Goal: Obtain resource: Obtain resource

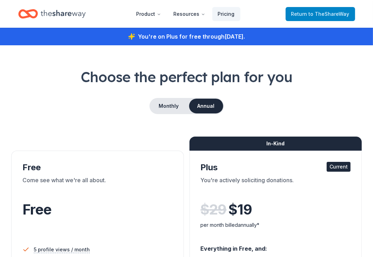
click at [346, 16] on span "to TheShareWay" at bounding box center [328, 14] width 41 height 6
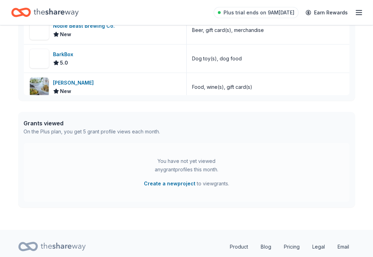
scroll to position [2186, 0]
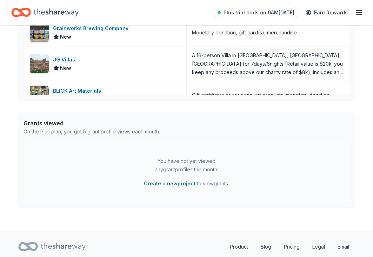
click at [357, 13] on icon "button" at bounding box center [358, 12] width 8 height 8
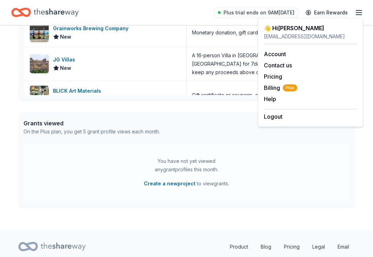
click at [274, 37] on div "heavenshelpinghandsinc@gmail.com" at bounding box center [310, 36] width 93 height 8
click at [274, 28] on div "👋 Hi Craig" at bounding box center [310, 28] width 93 height 8
click at [96, 87] on div "BLICK Art Materials" at bounding box center [78, 91] width 51 height 8
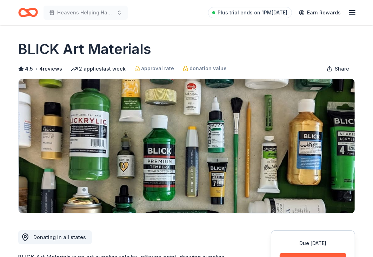
click at [353, 11] on line "button" at bounding box center [352, 11] width 6 height 0
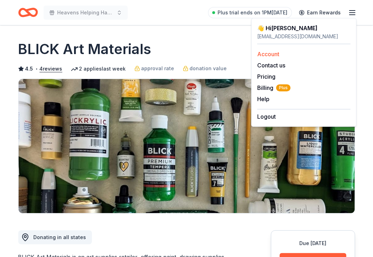
click at [269, 54] on link "Account" at bounding box center [268, 53] width 22 height 7
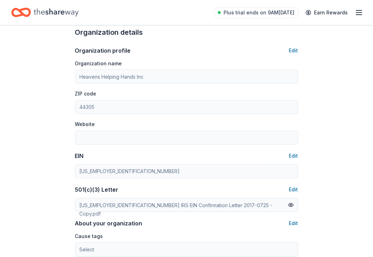
scroll to position [445, 0]
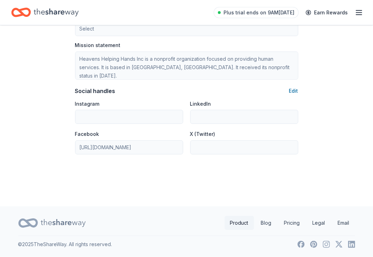
click at [233, 225] on link "Product" at bounding box center [238, 223] width 29 height 14
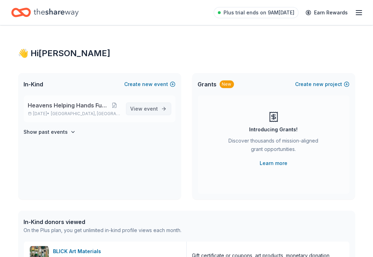
click at [151, 108] on span "event" at bounding box center [151, 108] width 14 height 6
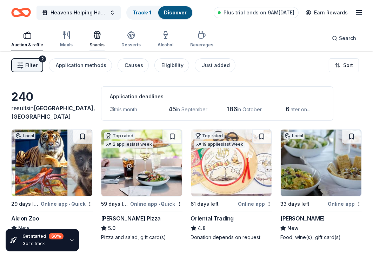
click at [97, 40] on div "Snacks" at bounding box center [96, 39] width 15 height 17
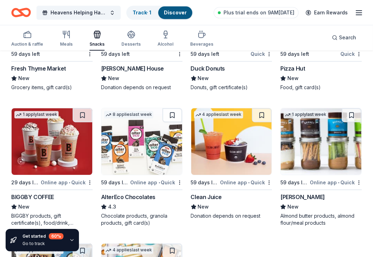
scroll to position [1481, 0]
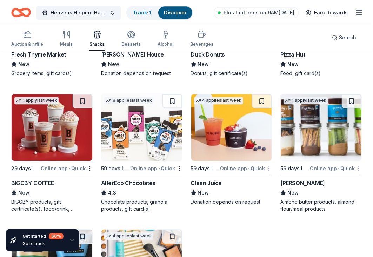
click at [284, 182] on div "Barney Butter" at bounding box center [302, 182] width 45 height 8
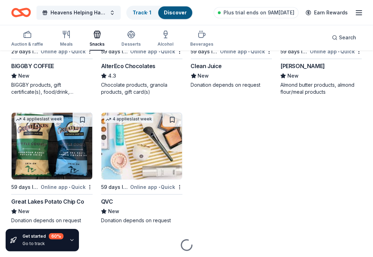
scroll to position [1620, 0]
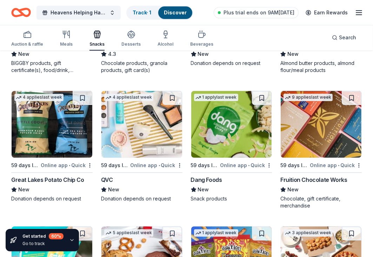
click at [339, 179] on div "Fruition Chocolate Works" at bounding box center [313, 179] width 67 height 8
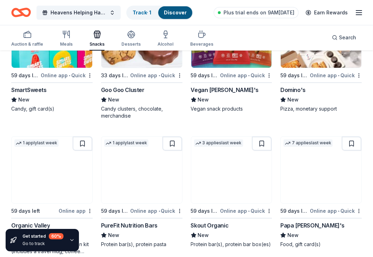
scroll to position [1855, 0]
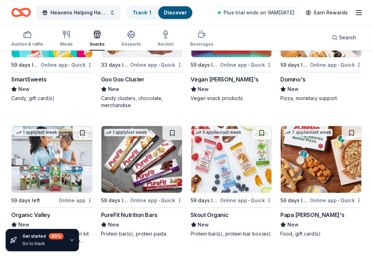
click at [307, 214] on div "Papa John's" at bounding box center [312, 214] width 64 height 8
click at [214, 211] on div "Skout Organic" at bounding box center [210, 214] width 38 height 8
click at [140, 210] on div "PureFit Nutrition Bars" at bounding box center [129, 214] width 56 height 8
click at [43, 211] on div "Organic Valley" at bounding box center [30, 214] width 39 height 8
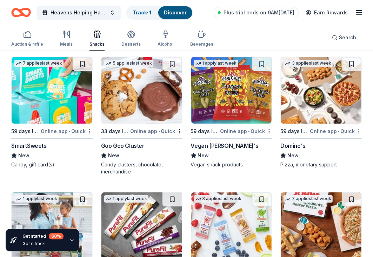
scroll to position [1785, 0]
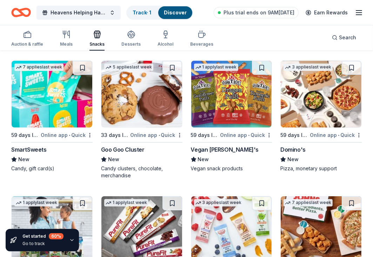
click at [210, 145] on div "Vegan Rob's" at bounding box center [225, 149] width 68 height 8
click at [42, 149] on div "SmartSweets" at bounding box center [28, 149] width 35 height 8
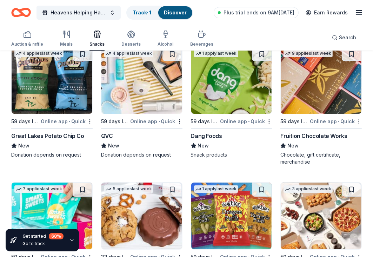
scroll to position [1640, 0]
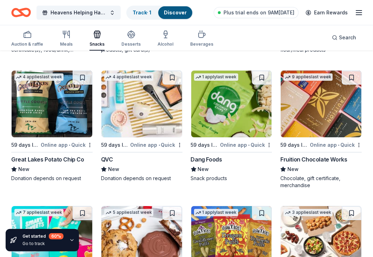
click at [218, 155] on div "Dang Foods" at bounding box center [206, 159] width 31 height 8
click at [46, 155] on div "Great Lakes Potato Chip Co" at bounding box center [47, 159] width 73 height 8
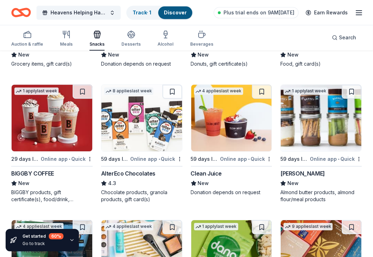
scroll to position [1477, 0]
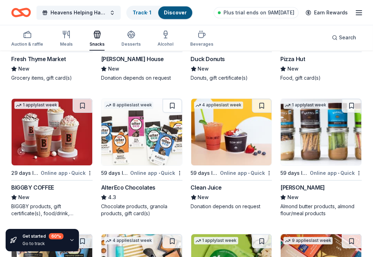
click at [131, 185] on div "AlterEco Chocolates" at bounding box center [128, 187] width 54 height 8
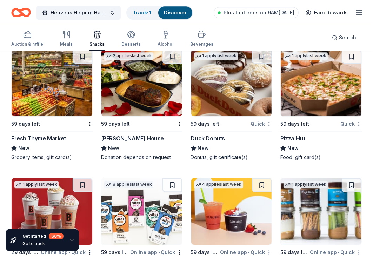
scroll to position [1393, 0]
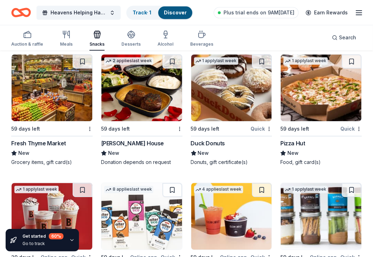
click at [301, 143] on div "Pizza Hut" at bounding box center [292, 143] width 25 height 8
click at [200, 143] on div "Duck Donuts" at bounding box center [208, 143] width 34 height 8
click at [56, 143] on div "Fresh Thyme Market" at bounding box center [38, 143] width 55 height 8
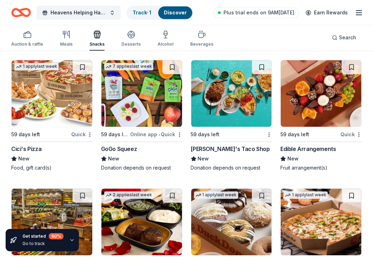
scroll to position [1253, 0]
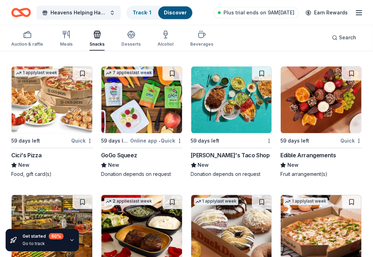
click at [30, 154] on div "Cici's Pizza" at bounding box center [26, 155] width 30 height 8
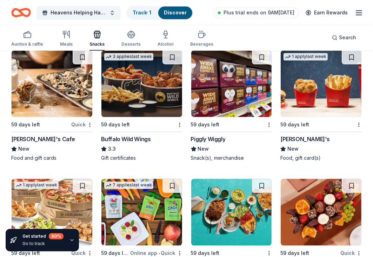
scroll to position [1126, 0]
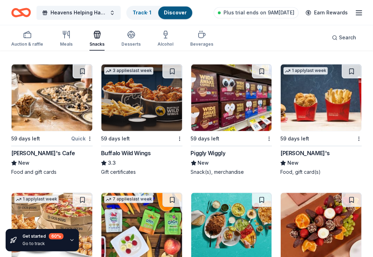
click at [216, 151] on div "Piggly Wiggly" at bounding box center [208, 153] width 35 height 8
click at [25, 154] on div "Mimi's Cafe" at bounding box center [43, 153] width 64 height 8
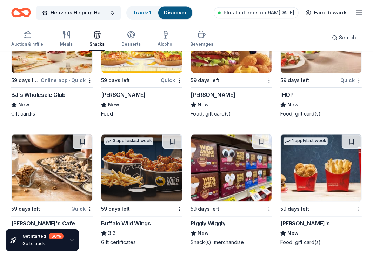
scroll to position [991, 0]
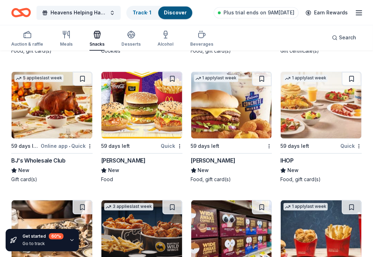
click at [292, 159] on div "IHOP" at bounding box center [286, 160] width 13 height 8
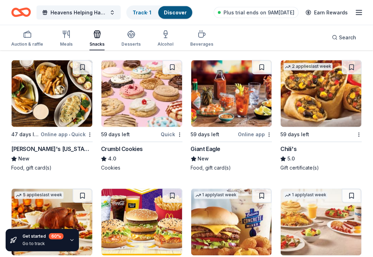
scroll to position [869, 0]
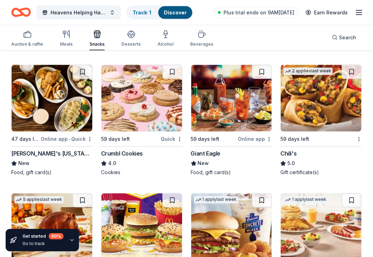
click at [135, 152] on div "Crumbl Cookies" at bounding box center [122, 153] width 42 height 8
click at [56, 155] on div "Ted's Montana Grill" at bounding box center [51, 153] width 81 height 8
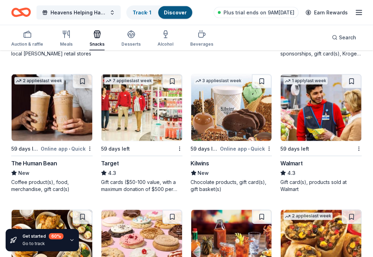
scroll to position [701, 0]
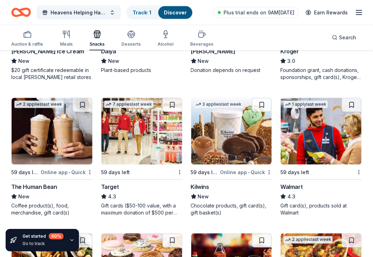
click at [29, 183] on div "The Human Bean" at bounding box center [34, 186] width 46 height 8
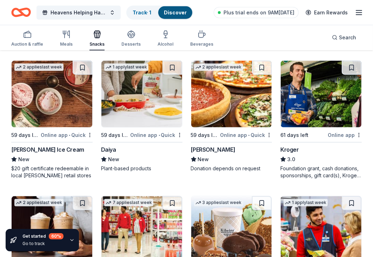
scroll to position [589, 0]
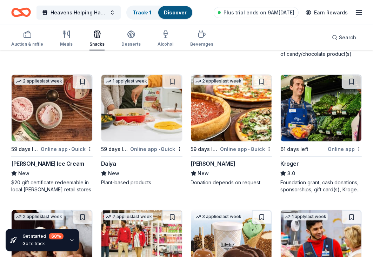
click at [294, 161] on div "Kroger" at bounding box center [289, 163] width 19 height 8
click at [200, 164] on div "Giordano's" at bounding box center [213, 163] width 45 height 8
click at [43, 161] on div "[PERSON_NAME] Ice Cream" at bounding box center [47, 163] width 73 height 8
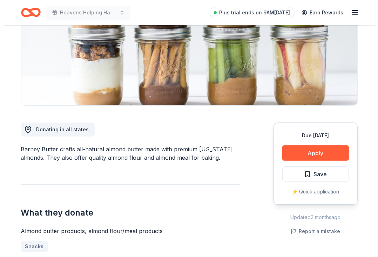
scroll to position [122, 0]
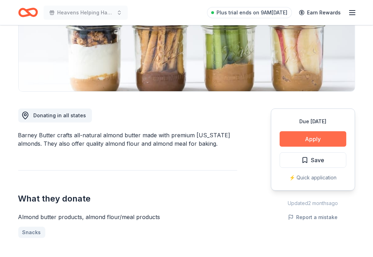
click at [318, 136] on button "Apply" at bounding box center [312, 138] width 67 height 15
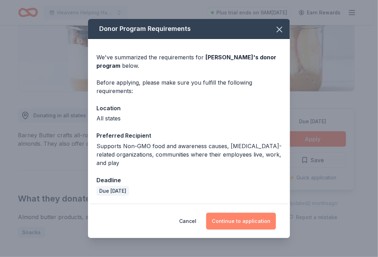
click at [249, 219] on button "Continue to application" at bounding box center [241, 220] width 70 height 17
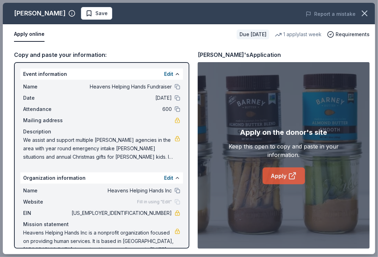
click at [276, 178] on link "Apply" at bounding box center [284, 175] width 42 height 17
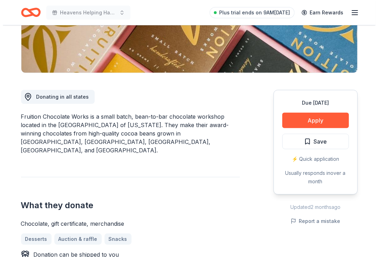
scroll to position [159, 0]
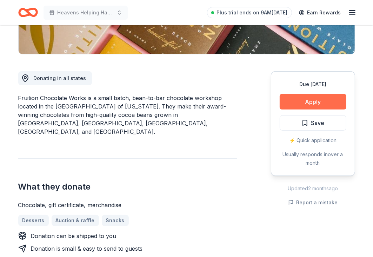
click at [329, 99] on button "Apply" at bounding box center [312, 101] width 67 height 15
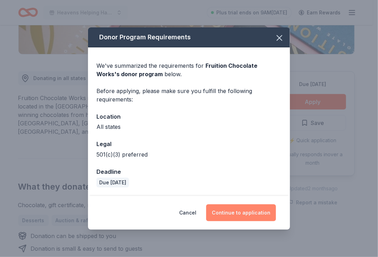
click at [245, 206] on button "Continue to application" at bounding box center [241, 212] width 70 height 17
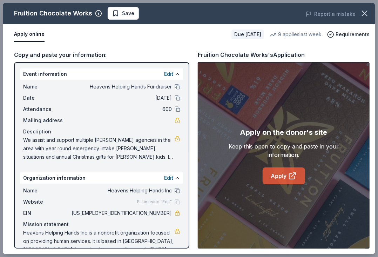
click at [276, 179] on link "Apply" at bounding box center [284, 175] width 42 height 17
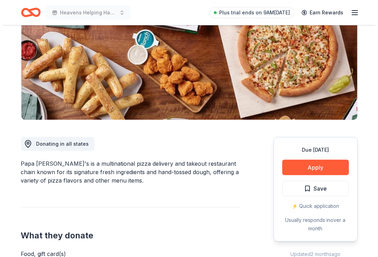
scroll to position [121, 0]
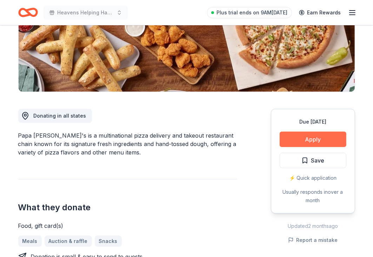
click at [307, 137] on button "Apply" at bounding box center [312, 138] width 67 height 15
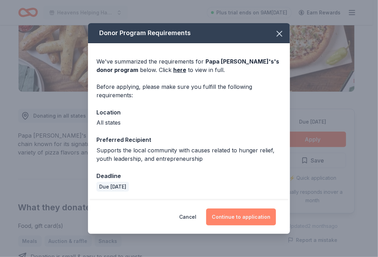
click at [248, 217] on button "Continue to application" at bounding box center [241, 216] width 70 height 17
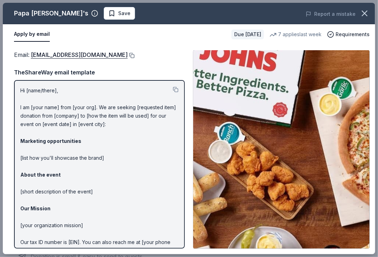
click at [128, 56] on button at bounding box center [131, 56] width 7 height 6
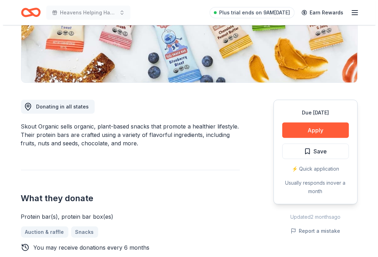
scroll to position [144, 0]
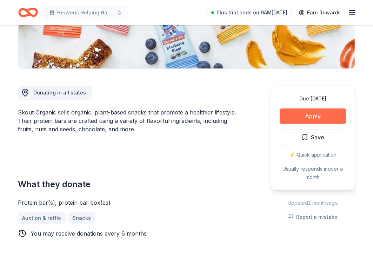
click at [334, 117] on button "Apply" at bounding box center [312, 115] width 67 height 15
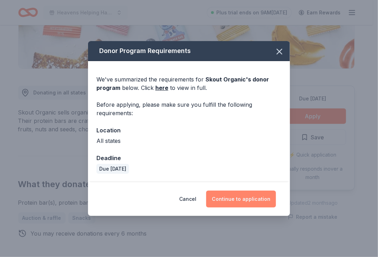
click at [254, 195] on button "Continue to application" at bounding box center [241, 198] width 70 height 17
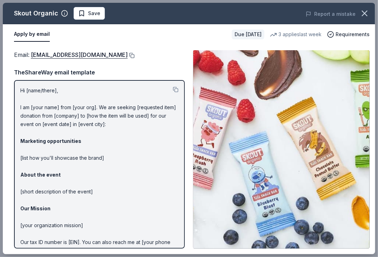
click at [128, 55] on button at bounding box center [131, 56] width 7 height 6
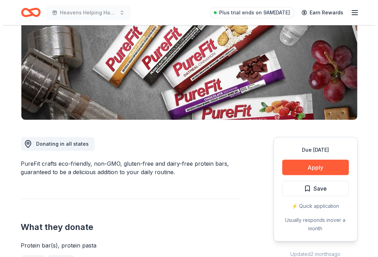
scroll to position [130, 0]
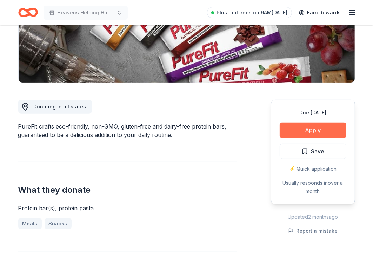
click at [309, 136] on button "Apply" at bounding box center [312, 129] width 67 height 15
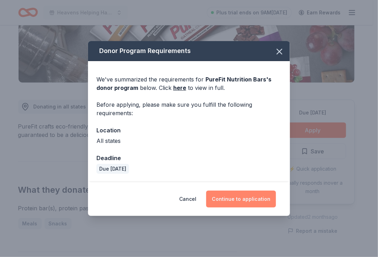
click at [251, 203] on button "Continue to application" at bounding box center [241, 198] width 70 height 17
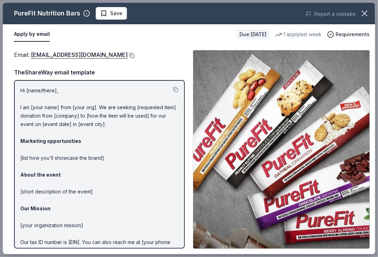
click at [128, 54] on button at bounding box center [131, 56] width 7 height 6
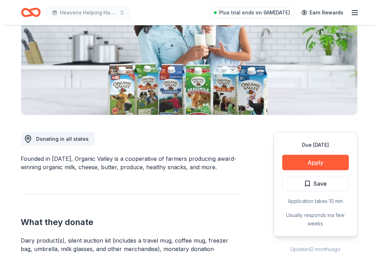
scroll to position [130, 0]
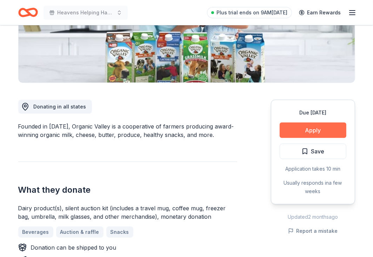
click at [308, 133] on button "Apply" at bounding box center [312, 129] width 67 height 15
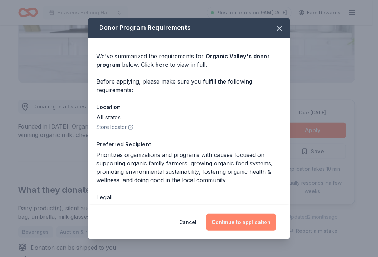
click at [247, 216] on button "Continue to application" at bounding box center [241, 221] width 70 height 17
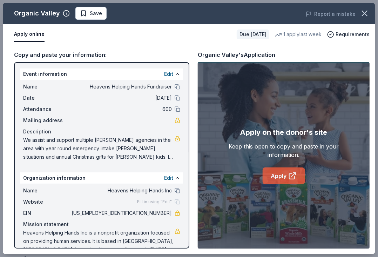
click at [288, 175] on icon at bounding box center [292, 175] width 8 height 8
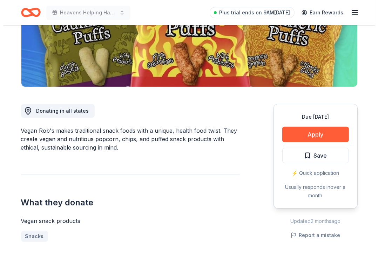
scroll to position [140, 0]
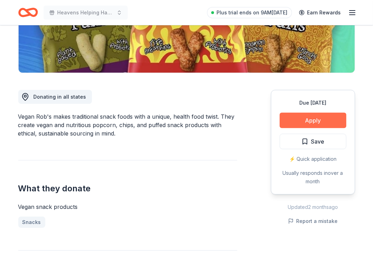
click at [313, 123] on button "Apply" at bounding box center [312, 120] width 67 height 15
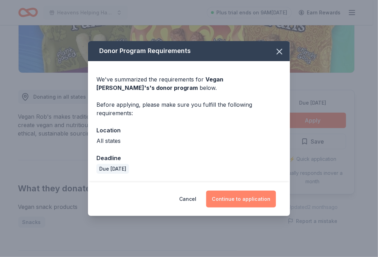
click at [250, 196] on button "Continue to application" at bounding box center [241, 198] width 70 height 17
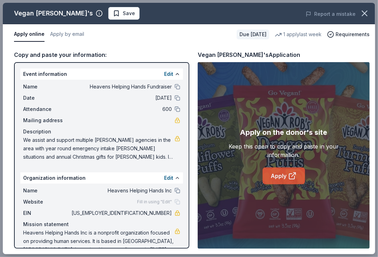
click at [291, 178] on icon at bounding box center [292, 175] width 8 height 8
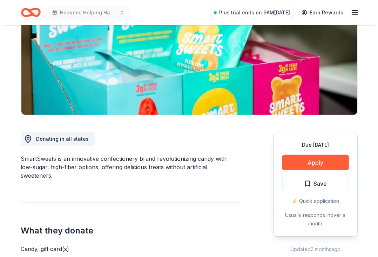
scroll to position [122, 0]
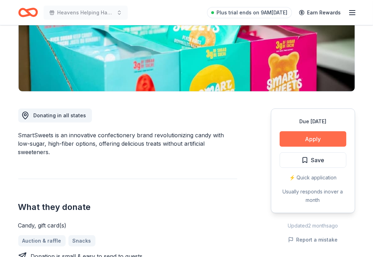
click at [325, 141] on button "Apply" at bounding box center [312, 138] width 67 height 15
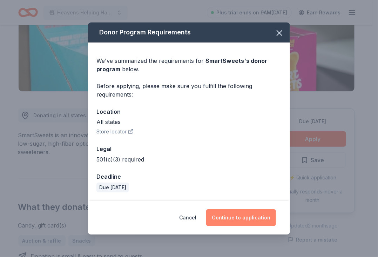
click at [243, 216] on button "Continue to application" at bounding box center [241, 217] width 70 height 17
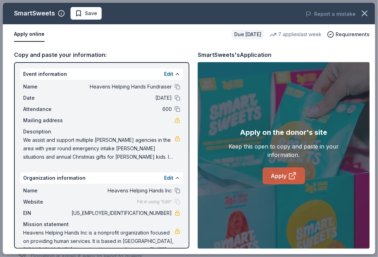
click at [282, 177] on link "Apply" at bounding box center [284, 175] width 42 height 17
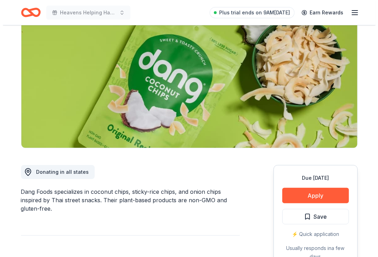
scroll to position [112, 0]
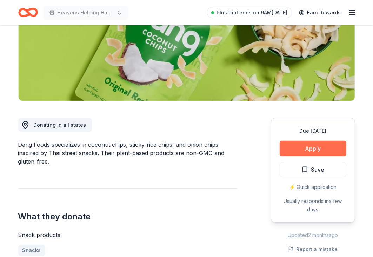
click at [289, 147] on button "Apply" at bounding box center [312, 148] width 67 height 15
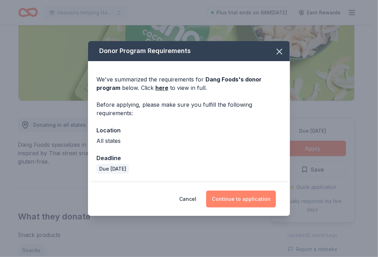
click at [254, 202] on button "Continue to application" at bounding box center [241, 198] width 70 height 17
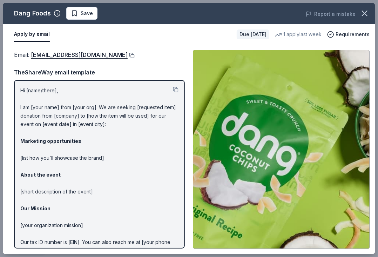
click at [128, 56] on button at bounding box center [131, 56] width 7 height 6
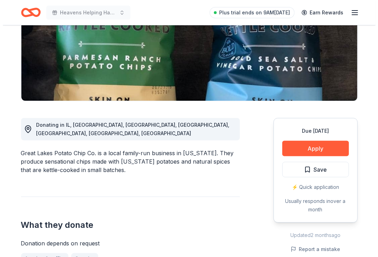
scroll to position [126, 0]
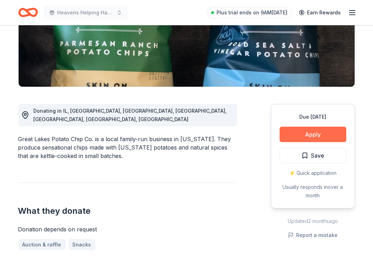
click at [312, 132] on button "Apply" at bounding box center [312, 134] width 67 height 15
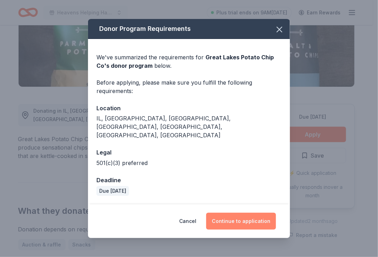
click at [251, 213] on button "Continue to application" at bounding box center [241, 220] width 70 height 17
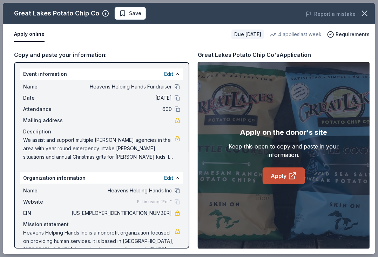
click at [289, 179] on icon at bounding box center [292, 175] width 8 height 8
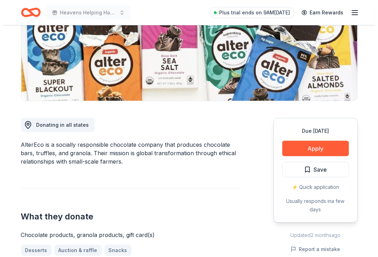
scroll to position [130, 0]
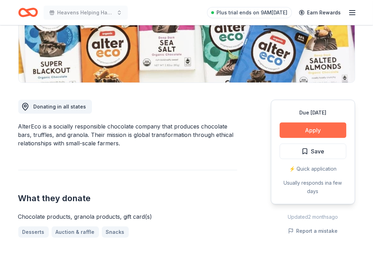
click at [327, 133] on button "Apply" at bounding box center [312, 129] width 67 height 15
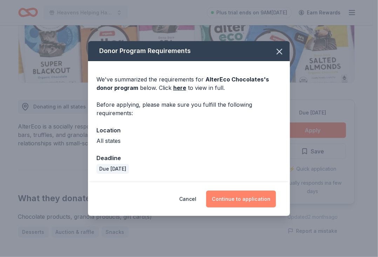
click at [240, 192] on button "Continue to application" at bounding box center [241, 198] width 70 height 17
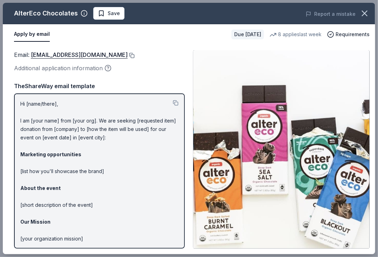
click at [128, 53] on button at bounding box center [131, 56] width 7 height 6
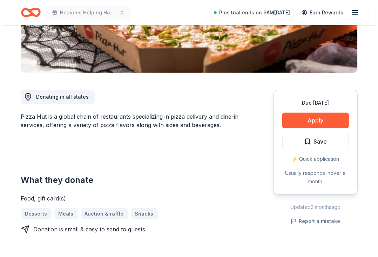
scroll to position [154, 0]
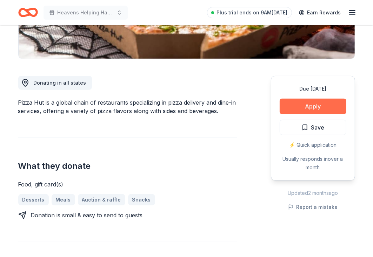
click at [321, 107] on button "Apply" at bounding box center [312, 105] width 67 height 15
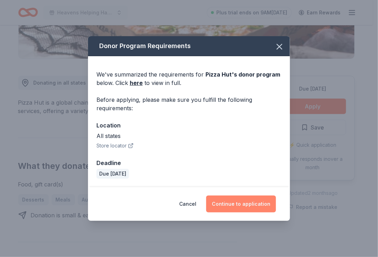
click at [252, 196] on button "Continue to application" at bounding box center [241, 203] width 70 height 17
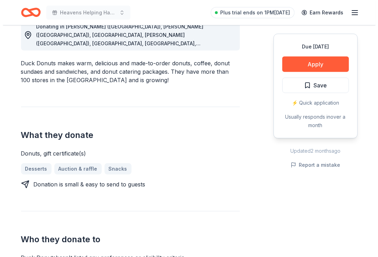
scroll to position [201, 0]
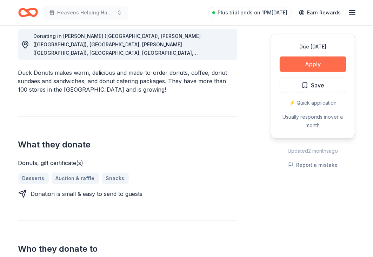
click at [323, 67] on button "Apply" at bounding box center [312, 63] width 67 height 15
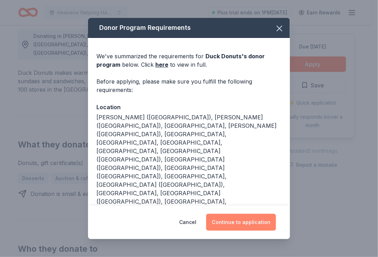
click at [248, 213] on button "Continue to application" at bounding box center [241, 221] width 70 height 17
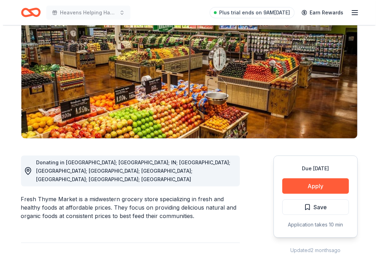
scroll to position [103, 0]
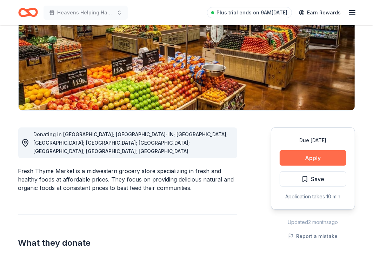
click at [318, 155] on button "Apply" at bounding box center [312, 157] width 67 height 15
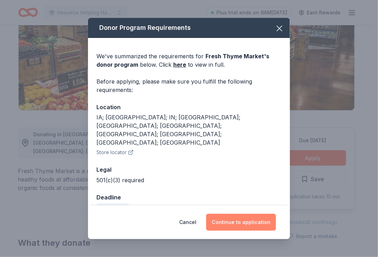
click at [236, 213] on button "Continue to application" at bounding box center [241, 221] width 70 height 17
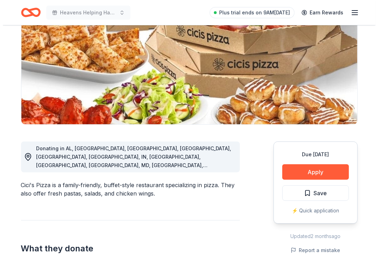
scroll to position [103, 0]
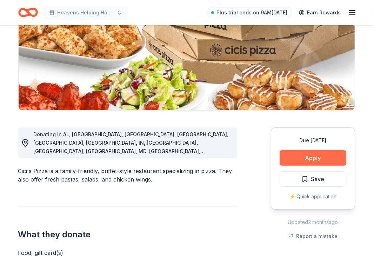
click at [320, 154] on button "Apply" at bounding box center [312, 157] width 67 height 15
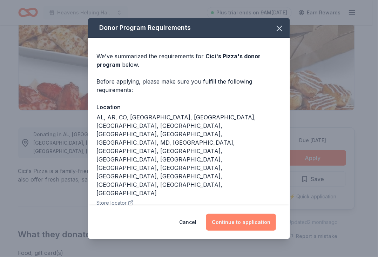
click at [261, 213] on button "Continue to application" at bounding box center [241, 221] width 70 height 17
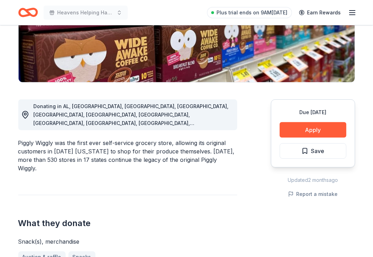
scroll to position [136, 0]
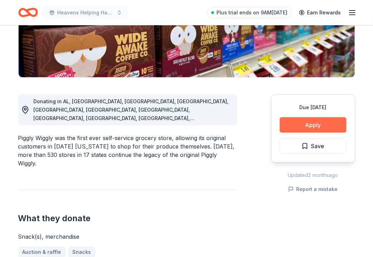
click at [311, 122] on button "Apply" at bounding box center [312, 124] width 67 height 15
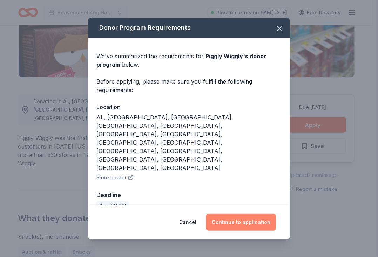
click at [253, 213] on button "Continue to application" at bounding box center [241, 221] width 70 height 17
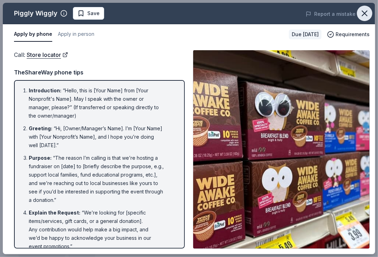
click at [364, 13] on icon "button" at bounding box center [364, 13] width 5 height 5
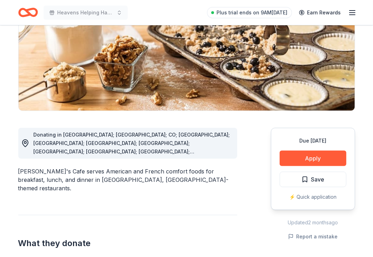
scroll to position [107, 0]
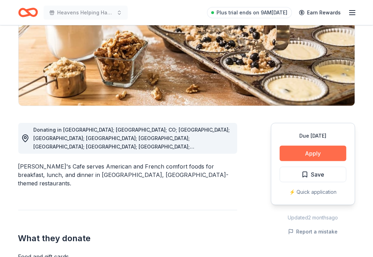
click at [324, 155] on button "Apply" at bounding box center [312, 152] width 67 height 15
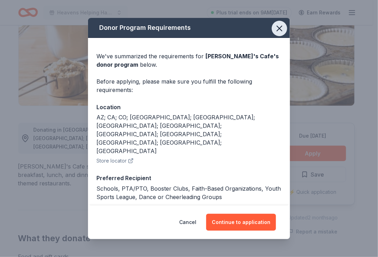
click at [278, 30] on icon "button" at bounding box center [279, 28] width 10 height 10
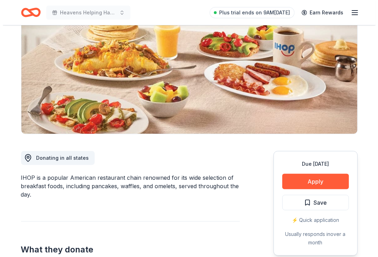
scroll to position [108, 0]
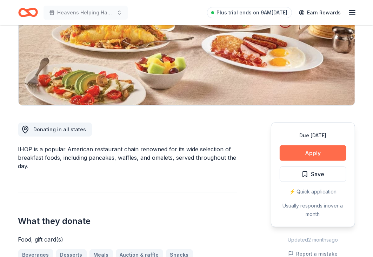
click at [313, 152] on button "Apply" at bounding box center [312, 152] width 67 height 15
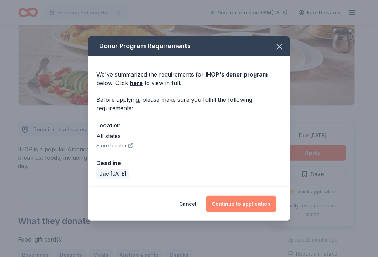
click at [252, 196] on button "Continue to application" at bounding box center [241, 203] width 70 height 17
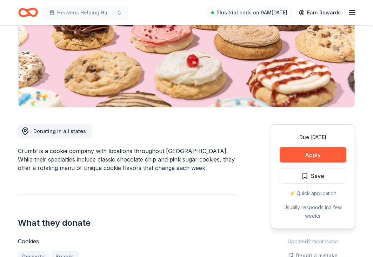
scroll to position [112, 0]
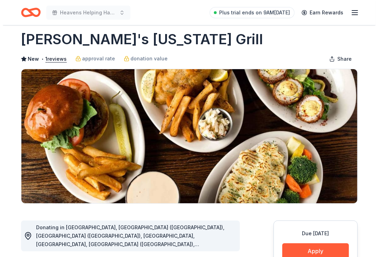
scroll to position [14, 0]
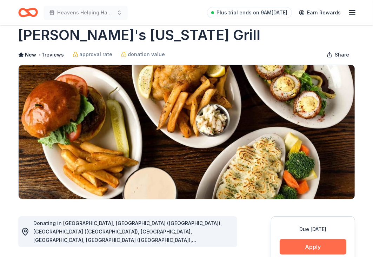
click at [315, 249] on button "Apply" at bounding box center [312, 246] width 67 height 15
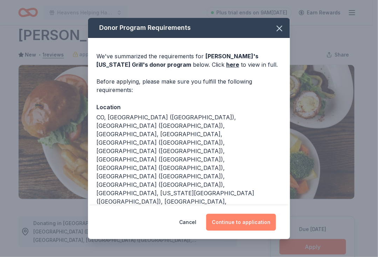
click at [253, 213] on button "Continue to application" at bounding box center [241, 221] width 70 height 17
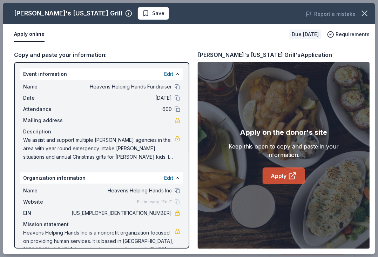
click at [282, 167] on link "Apply" at bounding box center [284, 175] width 42 height 17
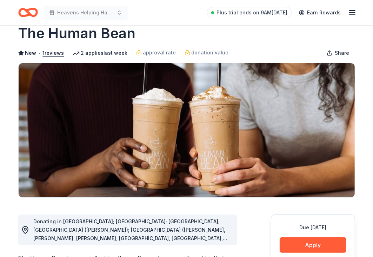
scroll to position [17, 0]
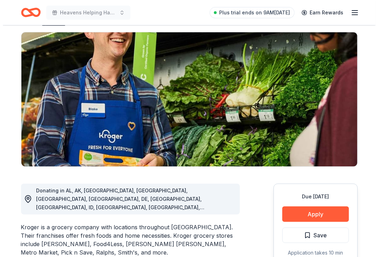
scroll to position [79, 0]
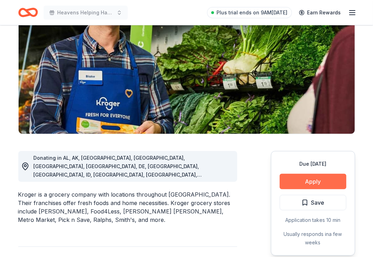
click at [324, 186] on button "Apply" at bounding box center [312, 180] width 67 height 15
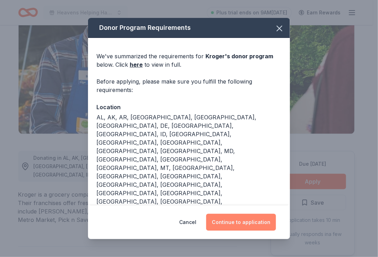
click at [234, 227] on button "Continue to application" at bounding box center [241, 221] width 70 height 17
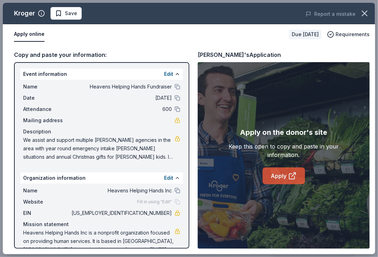
click at [295, 170] on link "Apply" at bounding box center [284, 175] width 42 height 17
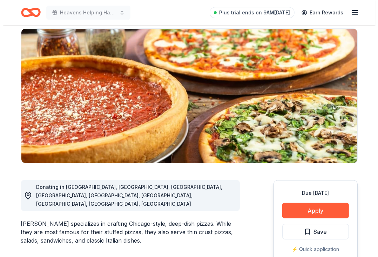
scroll to position [56, 0]
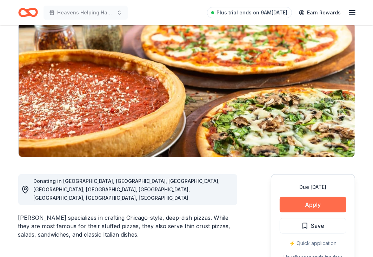
click at [317, 202] on button "Apply" at bounding box center [312, 204] width 67 height 15
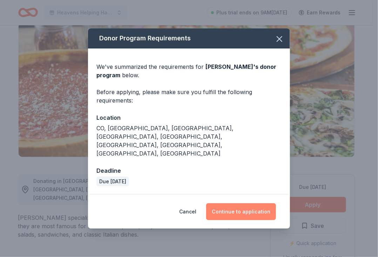
click at [253, 203] on button "Continue to application" at bounding box center [241, 211] width 70 height 17
